Goal: Check status: Check status

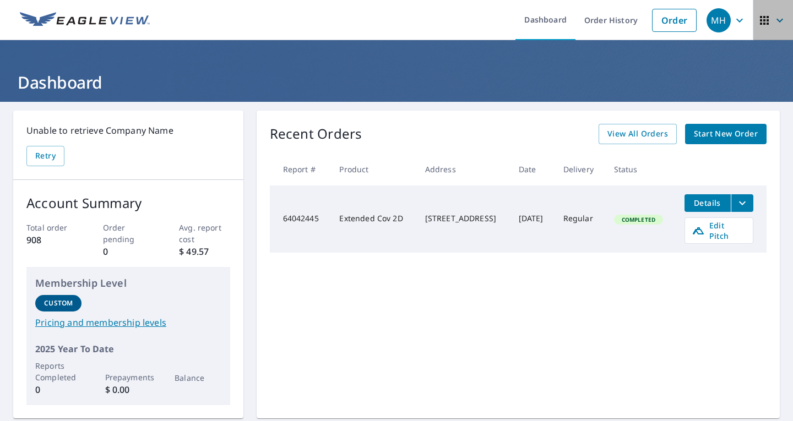
click at [776, 20] on icon "button" at bounding box center [779, 20] width 13 height 13
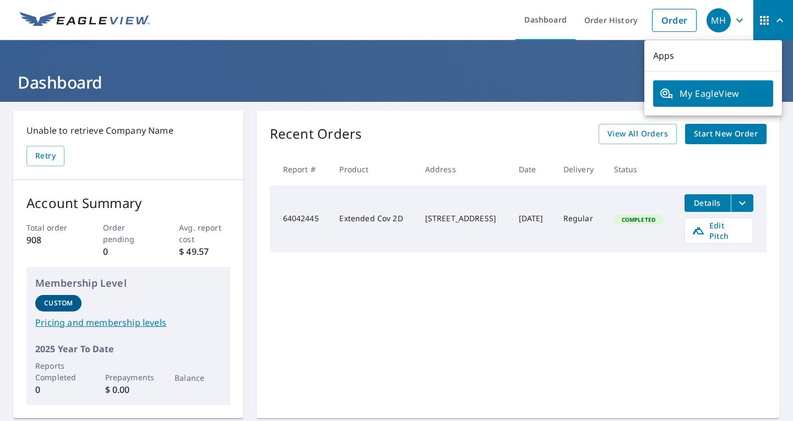
click at [552, 50] on header "Dashboard" at bounding box center [396, 71] width 793 height 62
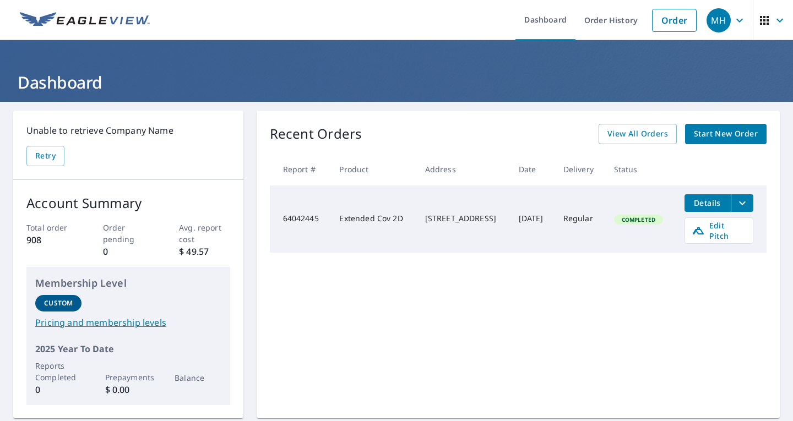
click at [723, 21] on span "MH" at bounding box center [728, 20] width 42 height 26
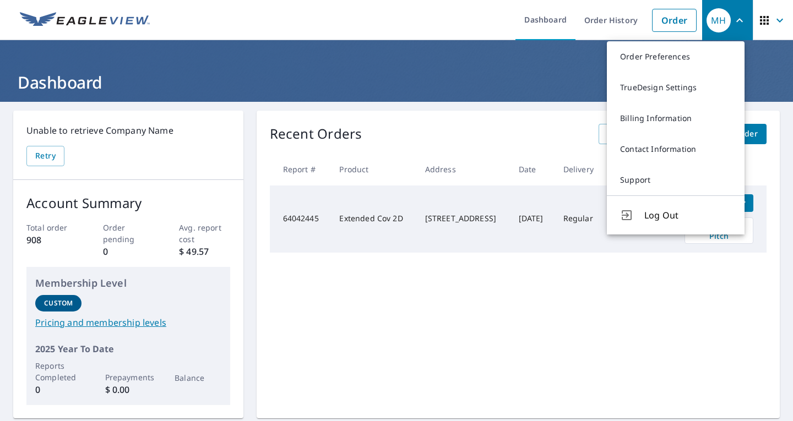
click at [521, 62] on header "Dashboard" at bounding box center [396, 71] width 793 height 62
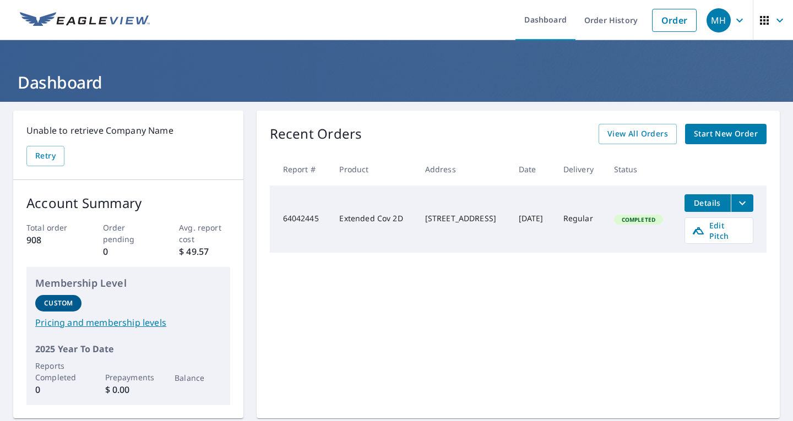
click at [241, 139] on div "Unable to retrieve Company Name Retry" at bounding box center [128, 145] width 230 height 69
click at [647, 130] on span "View All Orders" at bounding box center [638, 134] width 61 height 14
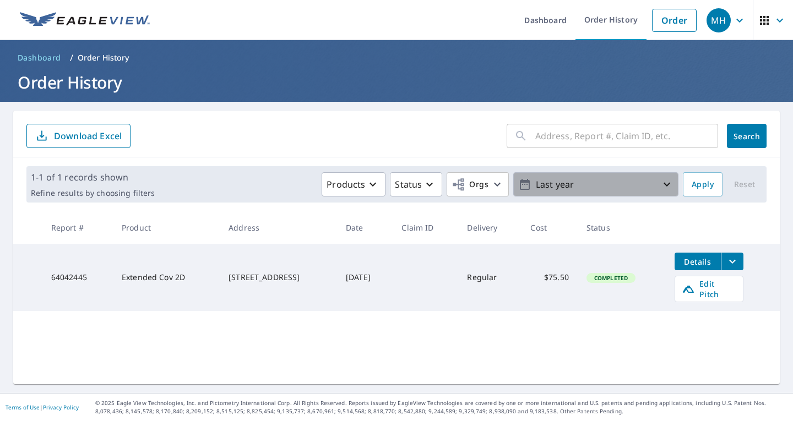
click at [627, 191] on p "Last year" at bounding box center [596, 184] width 129 height 19
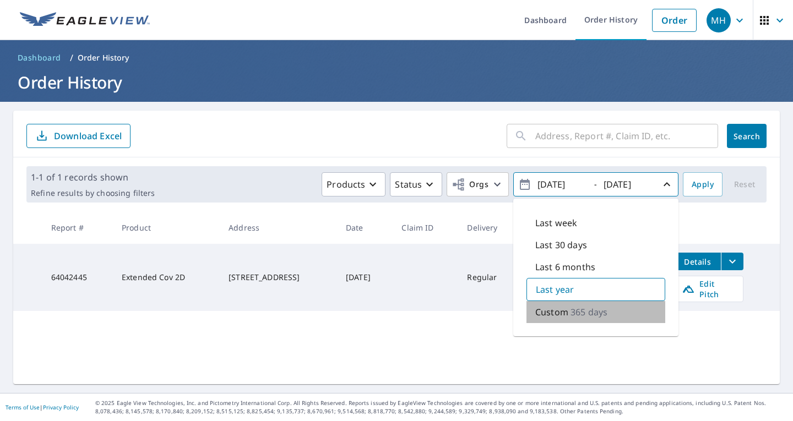
click at [561, 312] on div "Custom 365 days" at bounding box center [596, 312] width 139 height 22
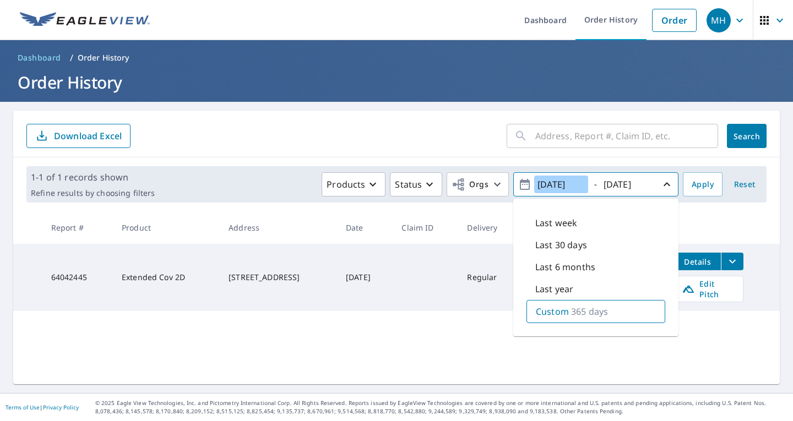
click at [565, 179] on input "[DATE]" at bounding box center [561, 185] width 54 height 18
click at [565, 180] on input "[DATE]" at bounding box center [561, 185] width 54 height 18
click at [520, 182] on icon "button" at bounding box center [525, 184] width 10 height 11
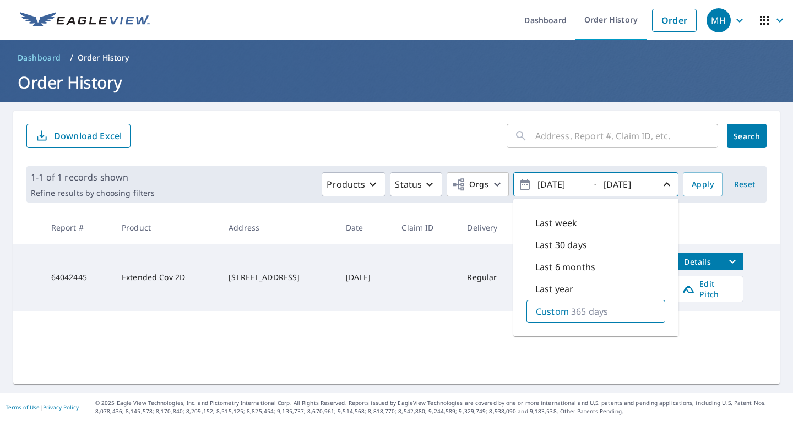
click at [520, 182] on icon "button" at bounding box center [525, 184] width 10 height 11
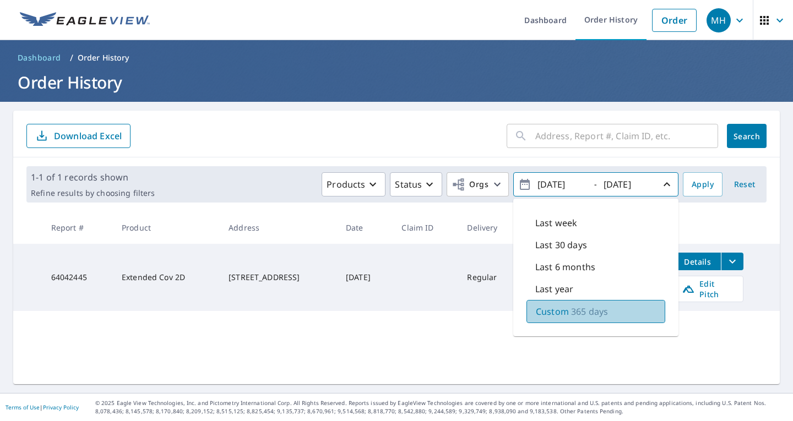
click at [562, 313] on div "Custom 365 days" at bounding box center [596, 311] width 139 height 23
click at [434, 148] on form "​ Search Download Excel" at bounding box center [396, 136] width 740 height 24
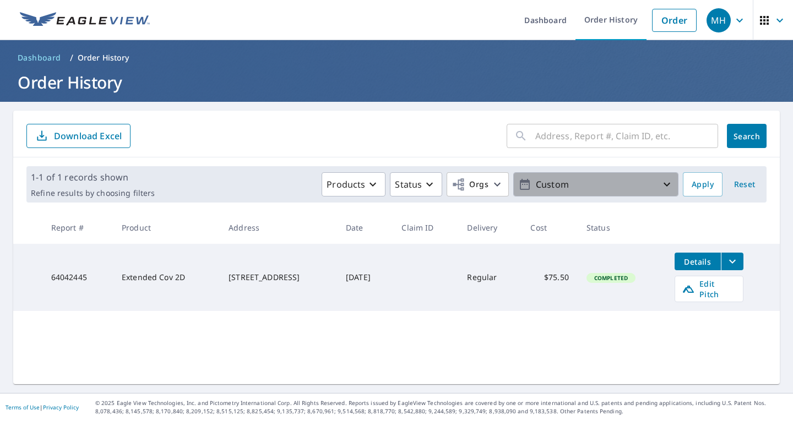
click at [561, 182] on p "Custom" at bounding box center [596, 184] width 129 height 19
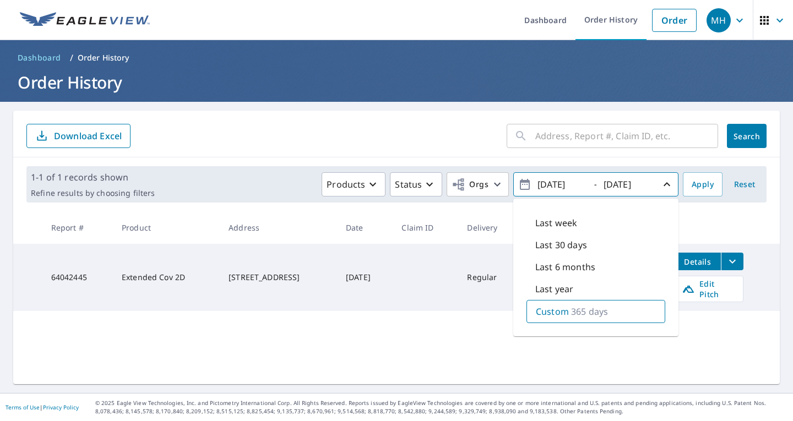
click at [548, 268] on p "Last 6 months" at bounding box center [565, 267] width 60 height 13
type input "[DATE]"
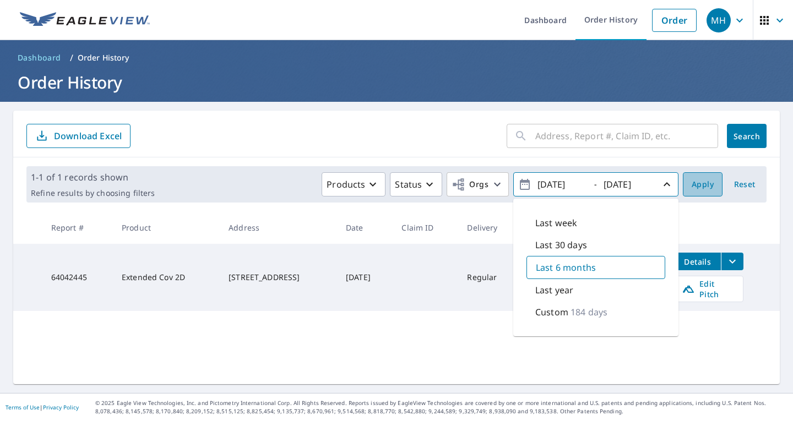
click at [694, 177] on button "Apply" at bounding box center [703, 184] width 40 height 24
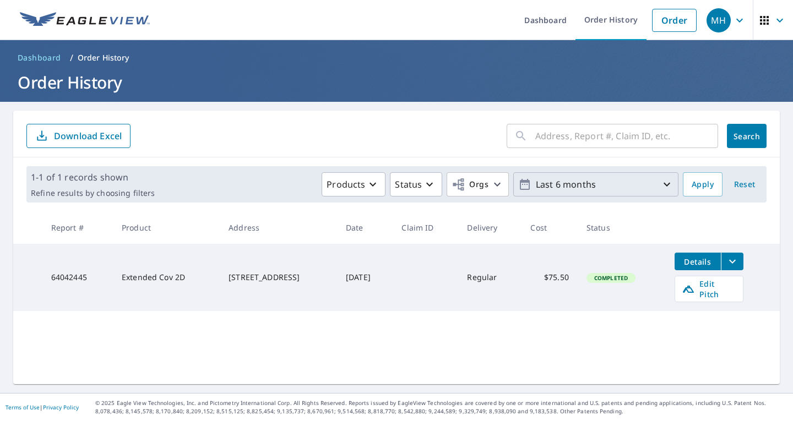
click at [615, 183] on p "Last 6 months" at bounding box center [596, 184] width 129 height 19
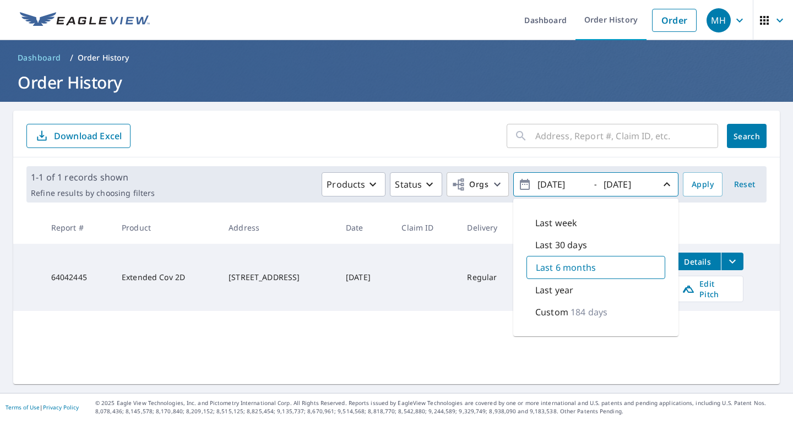
click at [423, 316] on div "​ Search Download Excel 1-1 of 1 records shown Refine results by choosing filte…" at bounding box center [396, 248] width 767 height 274
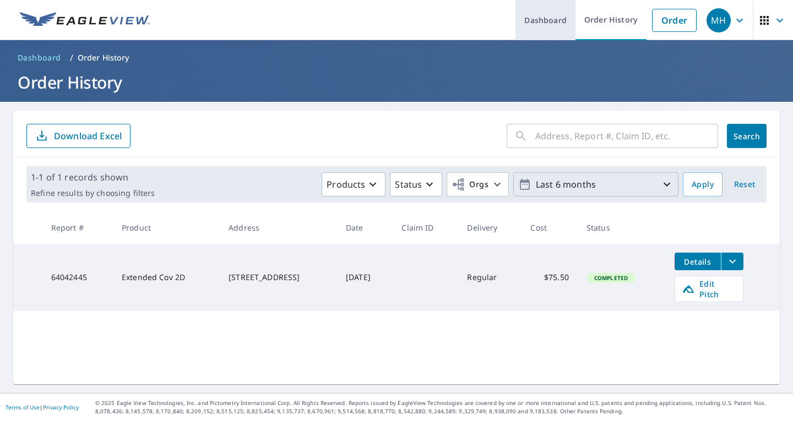
click at [528, 31] on link "Dashboard" at bounding box center [546, 20] width 60 height 40
